Goal: Communication & Community: Answer question/provide support

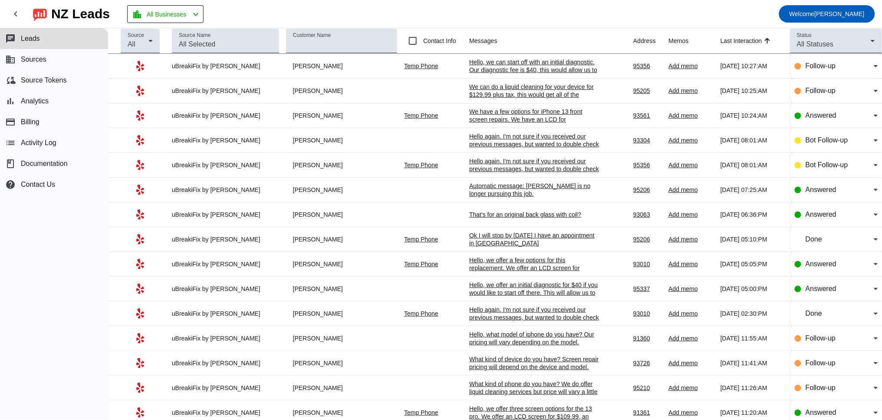
click at [513, 72] on div "Hello, we can start off with an initial diagnostic. Our diagnostic fee is $40, …" at bounding box center [534, 81] width 130 height 47
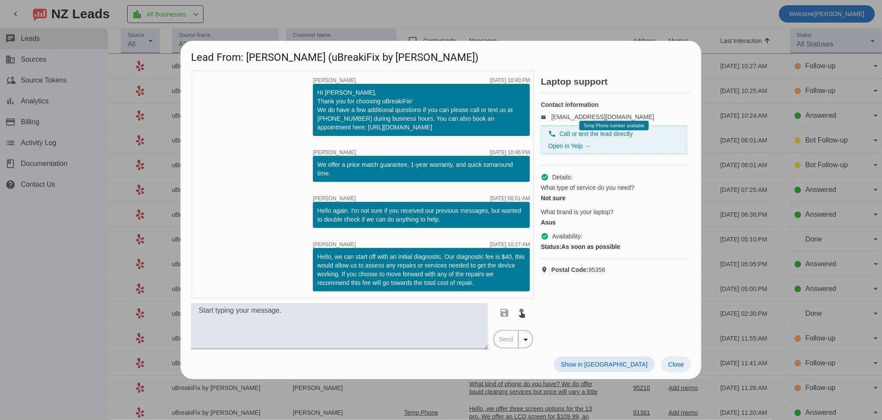
click at [668, 362] on span at bounding box center [676, 364] width 30 height 16
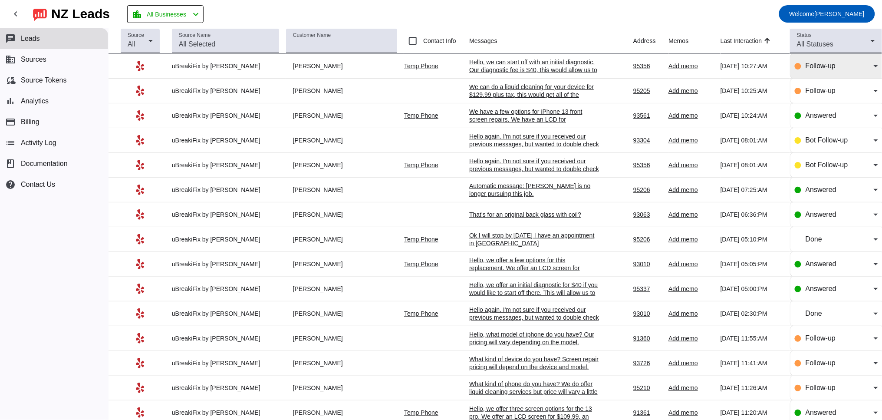
click at [815, 71] on mat-select "Follow-up" at bounding box center [841, 66] width 72 height 10
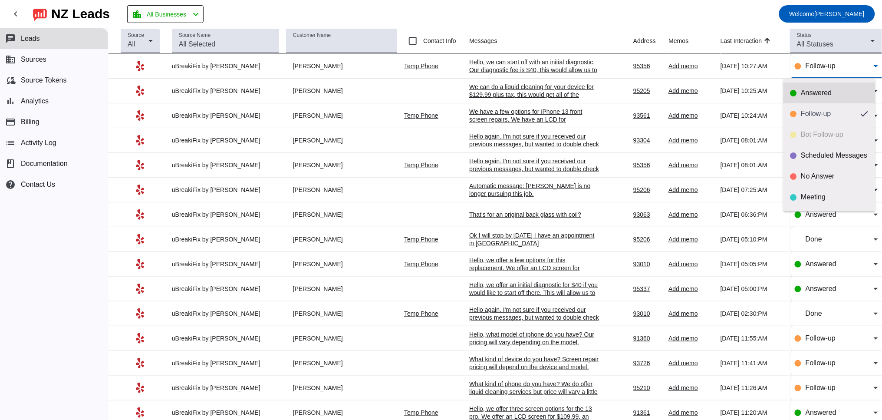
click at [808, 93] on div "Answered" at bounding box center [834, 93] width 67 height 9
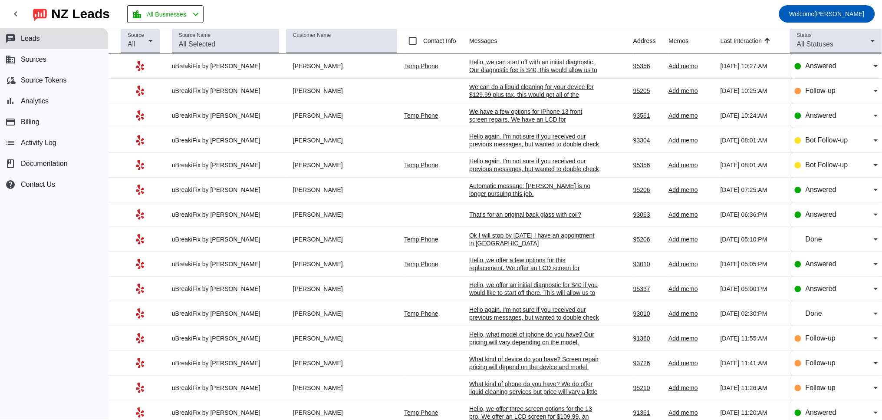
click at [522, 70] on div "Hello, we can start off with an initial diagnostic. Our diagnostic fee is $40, …" at bounding box center [534, 81] width 130 height 47
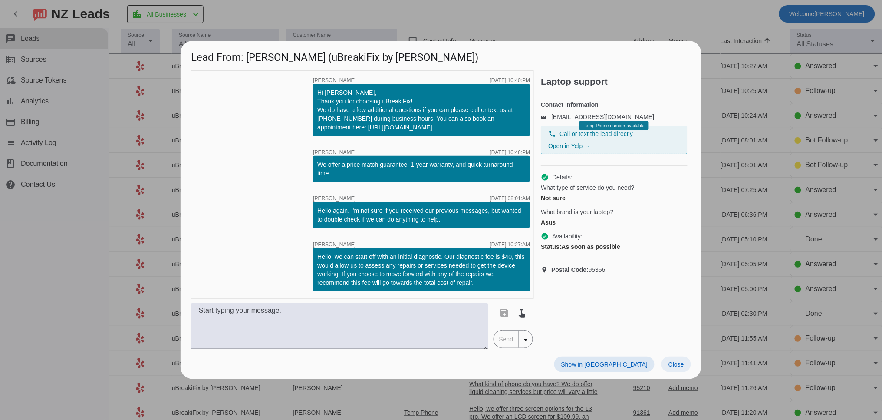
click at [678, 366] on span "Close" at bounding box center [676, 364] width 16 height 7
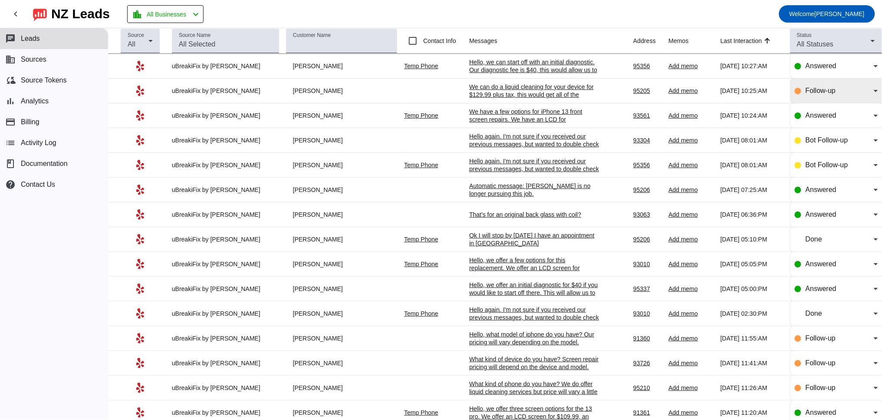
click at [820, 100] on div "Follow-up" at bounding box center [836, 91] width 83 height 24
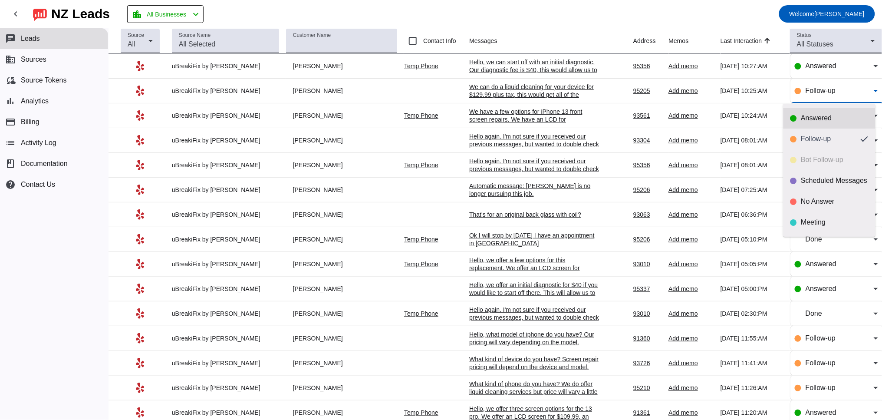
click at [815, 116] on div "Answered" at bounding box center [834, 118] width 67 height 9
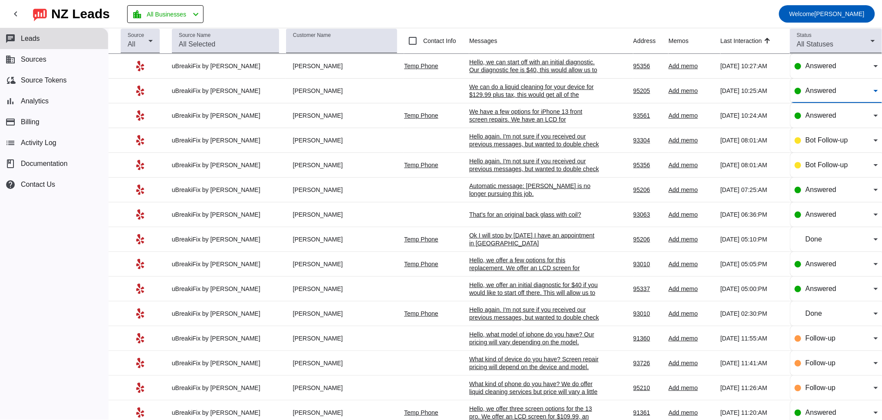
click at [469, 109] on div "We have a few options for iPhone 13 front screen repairs. We have an LCD for $9…" at bounding box center [534, 123] width 130 height 31
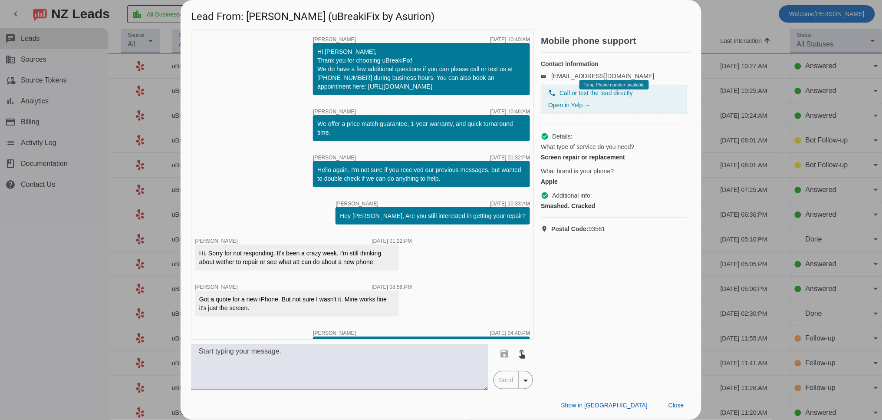
scroll to position [122, 0]
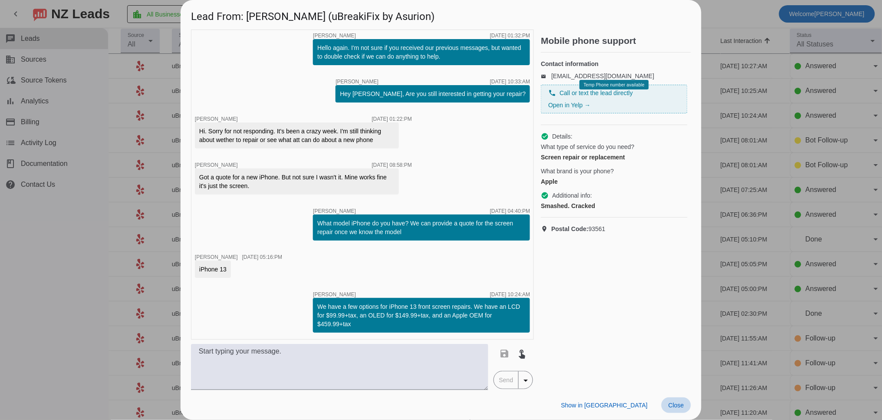
click at [675, 408] on span "Close" at bounding box center [676, 404] width 16 height 7
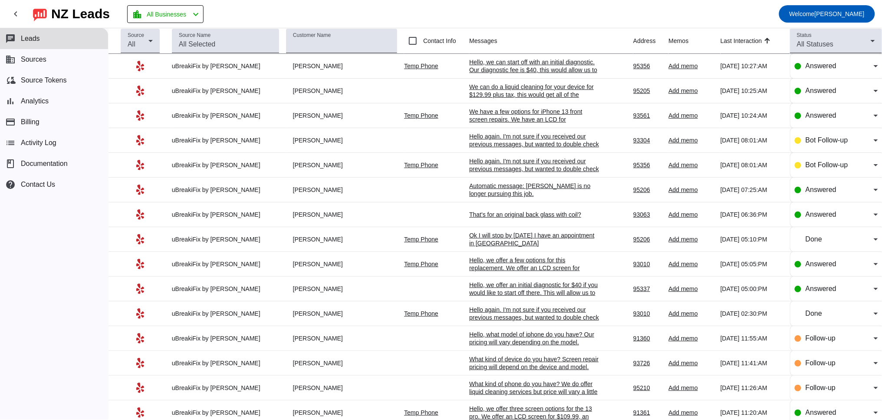
click at [502, 151] on td "Hello again. I'm not sure if you received our previous messages, but wanted to …" at bounding box center [551, 140] width 164 height 25
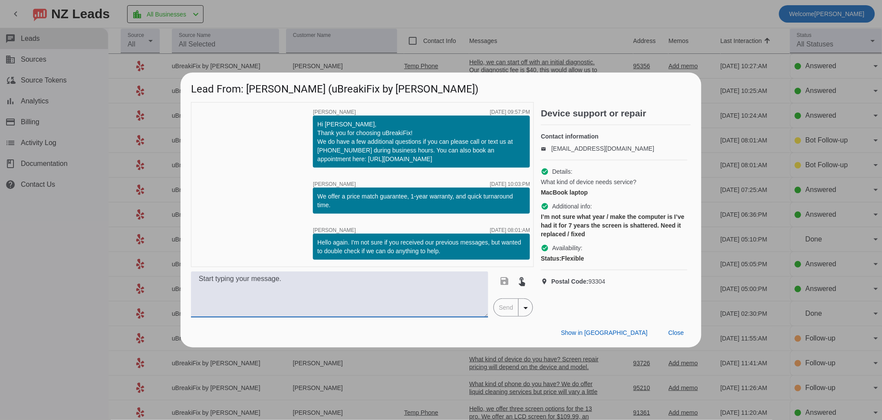
click at [359, 300] on textarea at bounding box center [339, 294] width 297 height 46
type textarea "H"
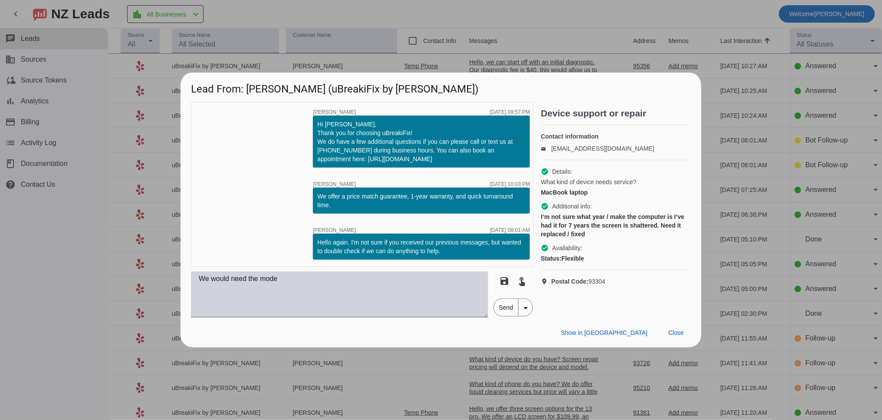
click at [367, 290] on textarea "We would need the mode" at bounding box center [339, 294] width 297 height 46
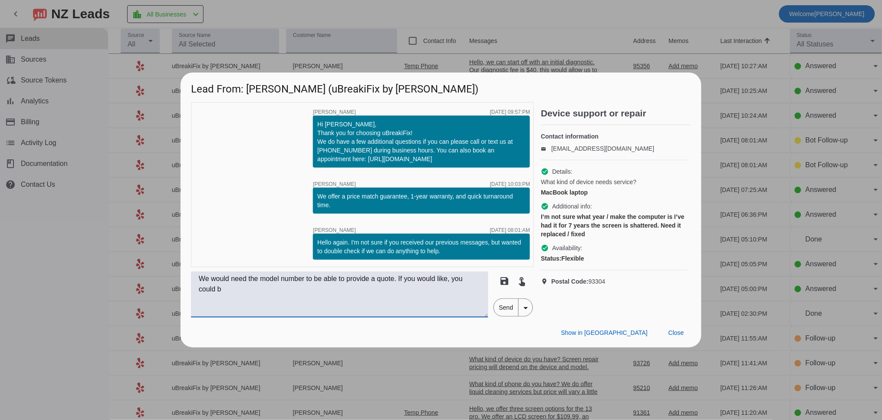
drag, startPoint x: 411, startPoint y: 276, endPoint x: 421, endPoint y: 296, distance: 22.5
click at [421, 296] on textarea "We would need the model number to be able to provide a quote. If you would like…" at bounding box center [339, 294] width 297 height 46
click at [406, 279] on textarea "We would need the model number to be able to provide a quote. You can a;wa" at bounding box center [339, 294] width 297 height 46
drag, startPoint x: 236, startPoint y: 290, endPoint x: 225, endPoint y: 290, distance: 10.8
click at [225, 290] on textarea "We would need the model number to be able to provide a quote for the screen rep…" at bounding box center [339, 294] width 297 height 46
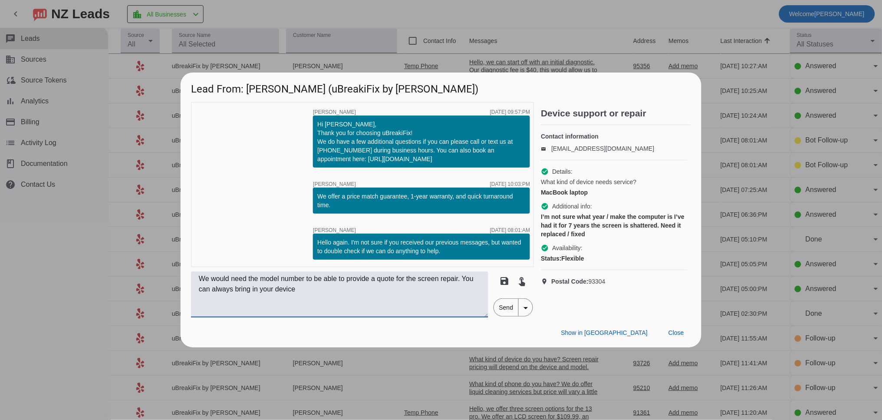
click at [327, 289] on textarea "We would need the model number to be able to provide a quote for the screen rep…" at bounding box center [339, 294] width 297 height 46
click at [413, 288] on textarea "We would need the model number to be able to provide a quote for the screen rep…" at bounding box center [339, 294] width 297 height 46
click at [391, 290] on textarea "We would need the model number to be able to provide a quote for the screen rep…" at bounding box center [339, 294] width 297 height 46
click at [479, 280] on textarea "We would need the model number to be able to provide a quote for the screen rep…" at bounding box center [339, 294] width 297 height 46
drag, startPoint x: 368, startPoint y: 295, endPoint x: 410, endPoint y: 304, distance: 42.2
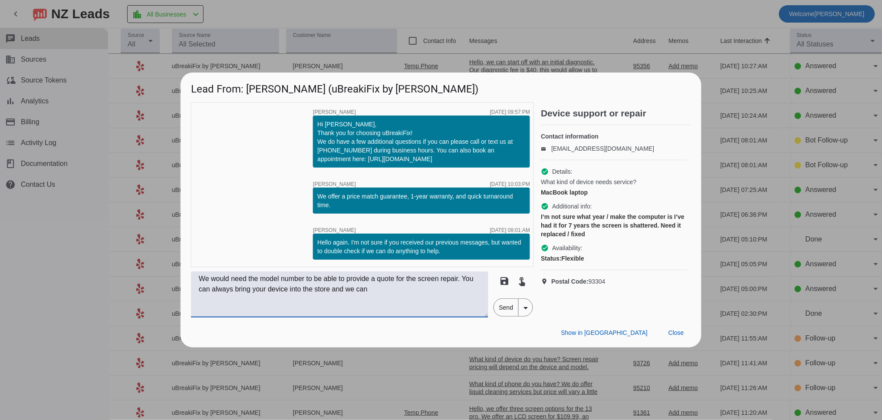
click at [411, 304] on textarea "We would need the model number to be able to provide a quote for the screen rep…" at bounding box center [339, 294] width 297 height 46
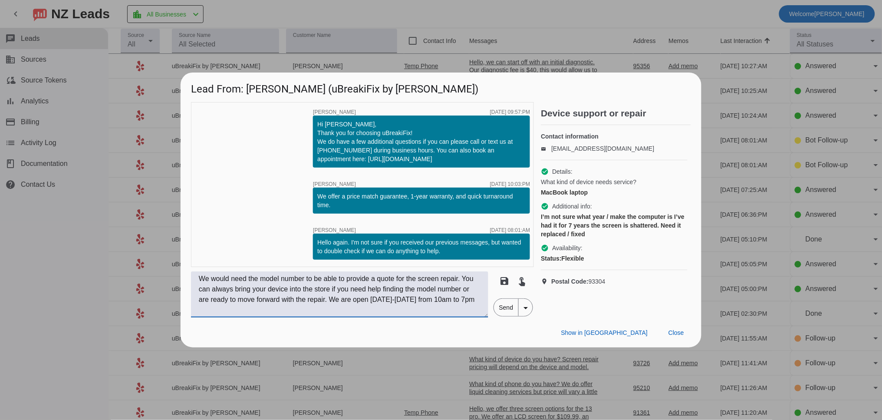
type textarea "We would need the model number to be able to provide a quote for the screen rep…"
click at [504, 310] on span "Send" at bounding box center [506, 307] width 25 height 17
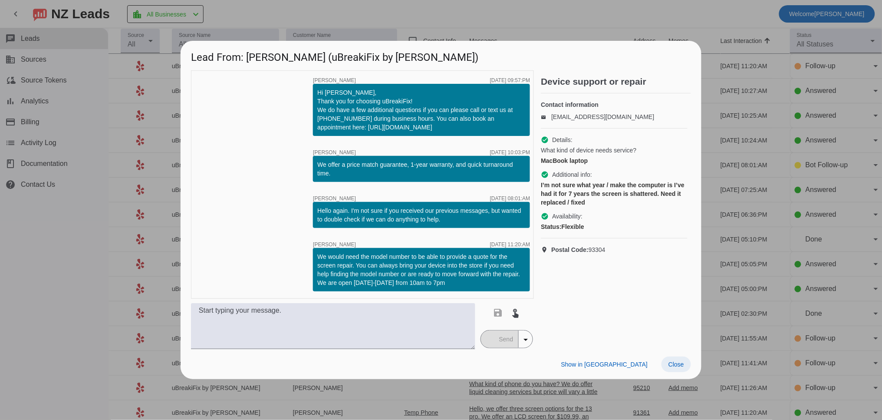
click at [682, 358] on span at bounding box center [676, 364] width 30 height 16
